Goal: Task Accomplishment & Management: Use online tool/utility

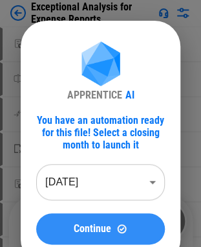
scroll to position [20, 0]
click at [94, 232] on span "Continue" at bounding box center [93, 228] width 38 height 10
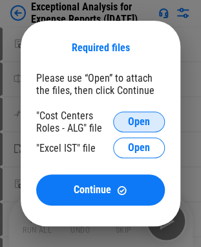
click at [135, 120] on span "Open" at bounding box center [139, 122] width 22 height 10
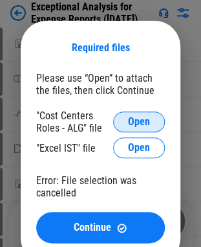
click at [140, 119] on span "Open" at bounding box center [139, 122] width 22 height 10
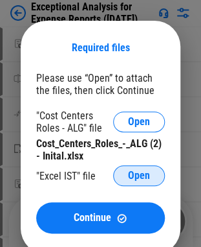
click at [132, 172] on span "Open" at bounding box center [139, 175] width 22 height 10
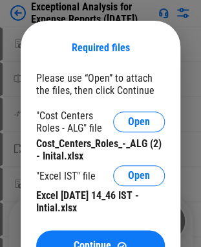
scroll to position [41, 0]
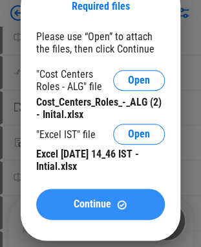
click at [115, 205] on div "Continue" at bounding box center [101, 204] width 98 height 11
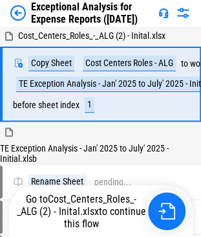
scroll to position [96, 0]
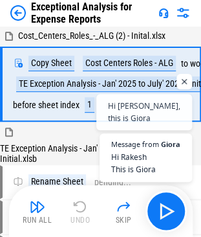
scroll to position [69, 0]
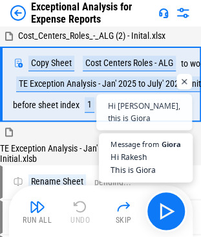
click at [125, 162] on span "Hi Rakesh This is Giora" at bounding box center [146, 163] width 71 height 25
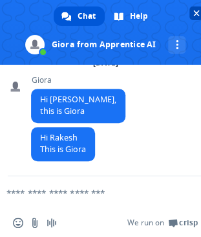
click at [199, 12] on span "Close chat" at bounding box center [197, 13] width 6 height 6
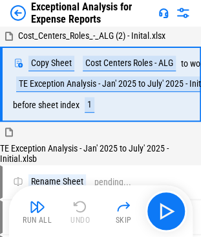
click at [163, 17] on img at bounding box center [164, 13] width 10 height 10
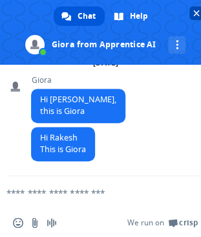
click at [196, 13] on span "Close chat" at bounding box center [197, 13] width 6 height 6
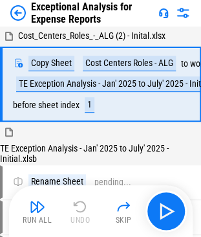
click at [162, 14] on img at bounding box center [164, 13] width 10 height 10
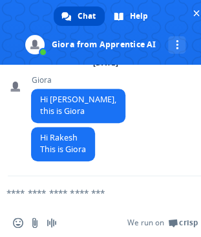
click at [79, 17] on span "Chat" at bounding box center [87, 15] width 18 height 19
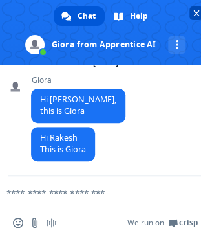
click at [197, 13] on span "Close chat" at bounding box center [197, 13] width 6 height 6
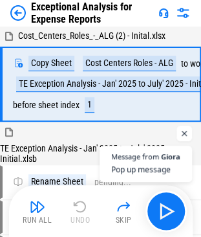
scroll to position [96, 0]
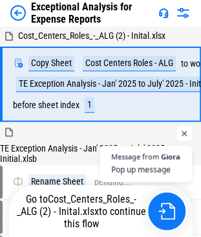
scroll to position [96, 0]
click at [135, 163] on span "Pop up message" at bounding box center [146, 169] width 71 height 12
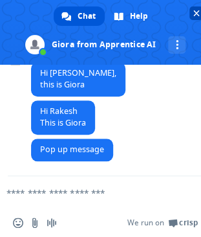
click at [198, 12] on span "Close chat" at bounding box center [197, 13] width 6 height 6
